Goal: Information Seeking & Learning: Learn about a topic

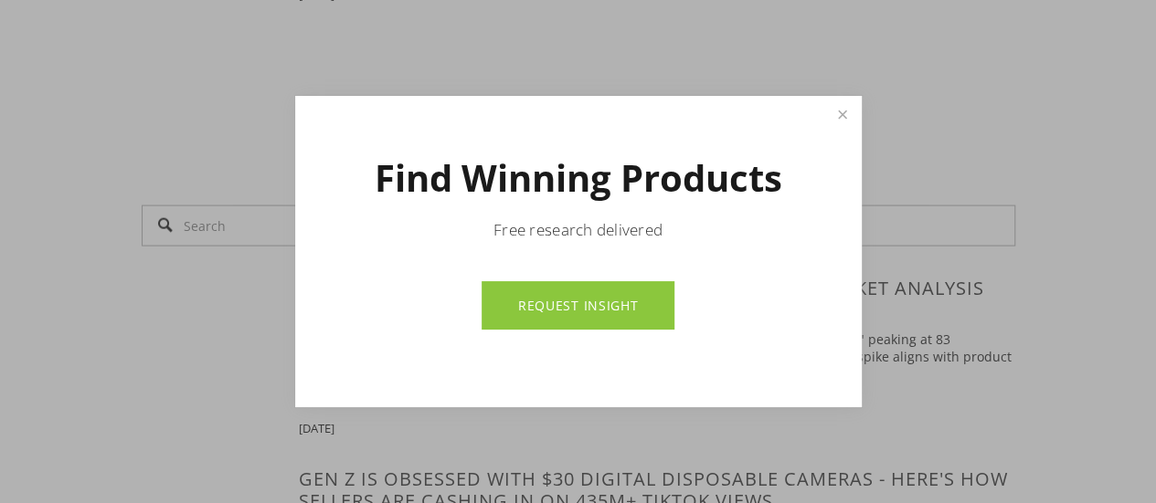
scroll to position [1864, 0]
click at [853, 112] on link "Close" at bounding box center [842, 115] width 32 height 32
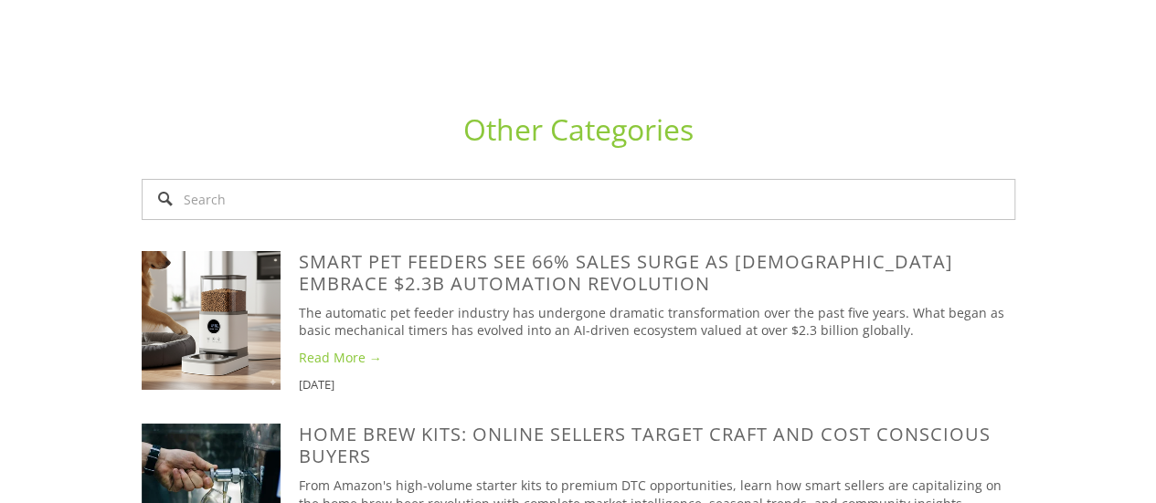
scroll to position [6651, 0]
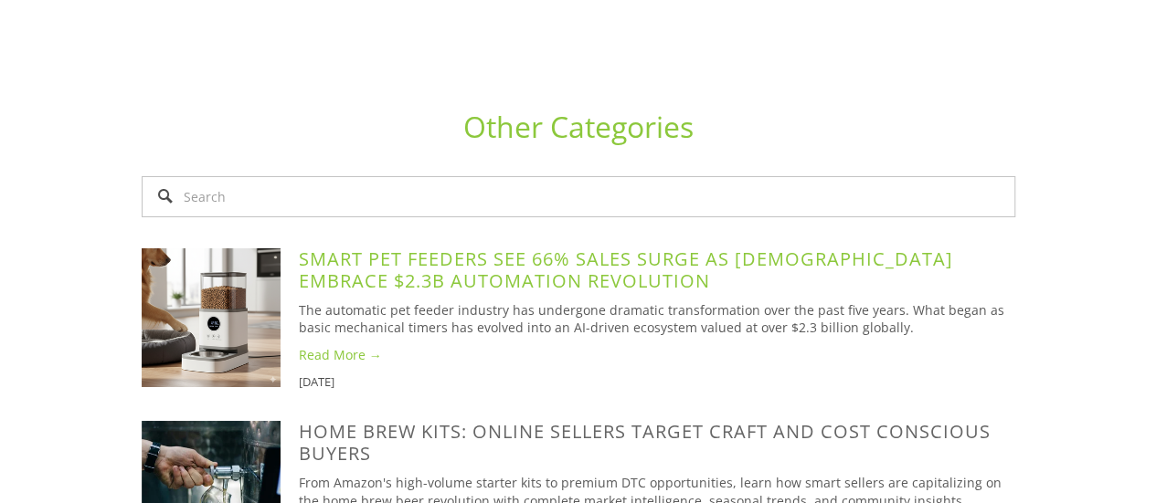
click at [435, 247] on link "Smart Pet Feeders See 66% Sales Surge as [DEMOGRAPHIC_DATA] Embrace $2.3B Autom…" at bounding box center [626, 270] width 654 height 47
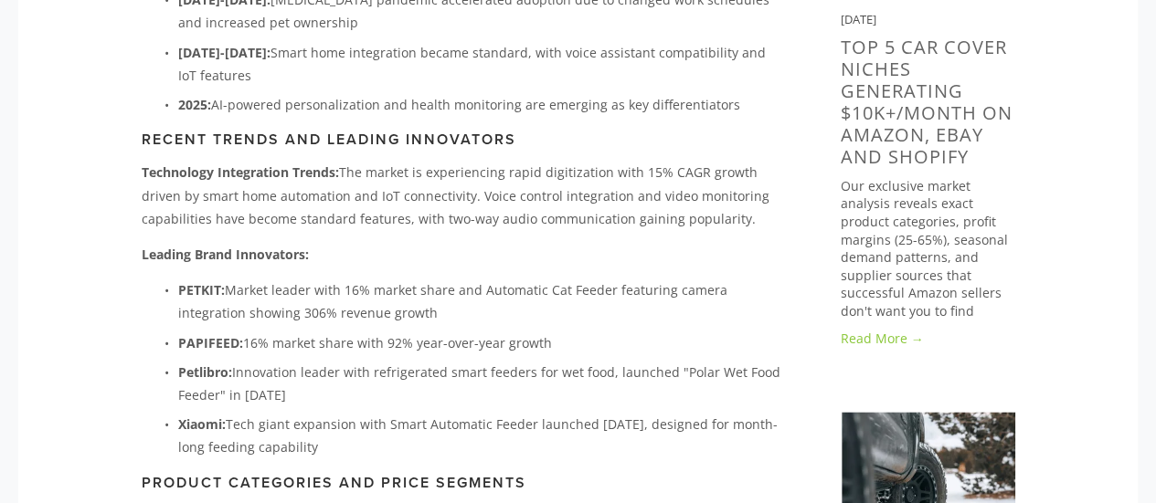
scroll to position [1206, 0]
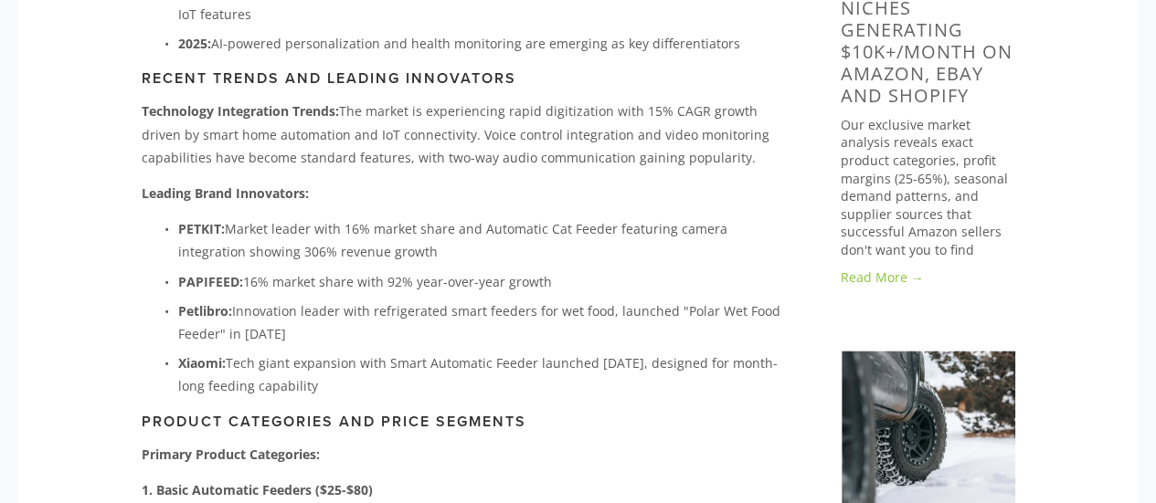
click at [198, 273] on strong "PAPIFEED:" at bounding box center [210, 281] width 65 height 17
copy strong "PAPIFEED"
